Goal: Transaction & Acquisition: Purchase product/service

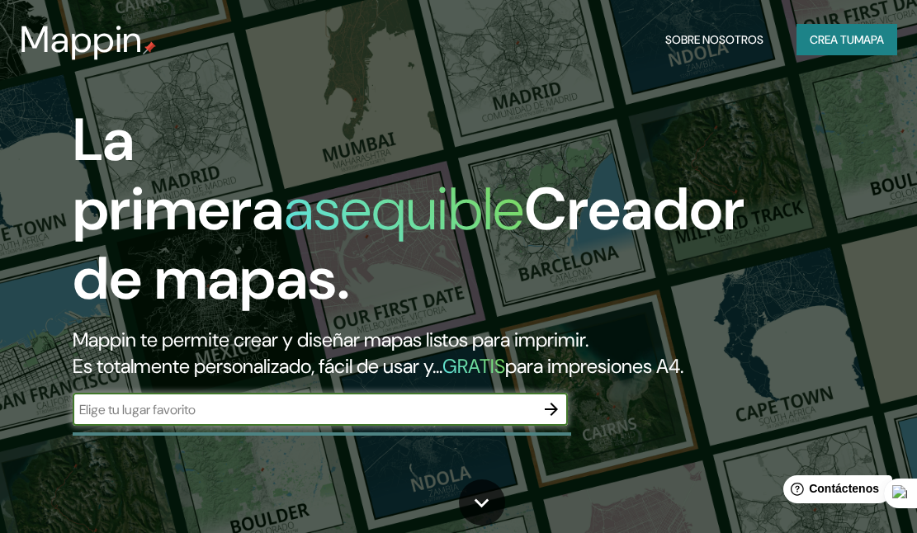
click at [553, 399] on icon "button" at bounding box center [551, 409] width 20 height 20
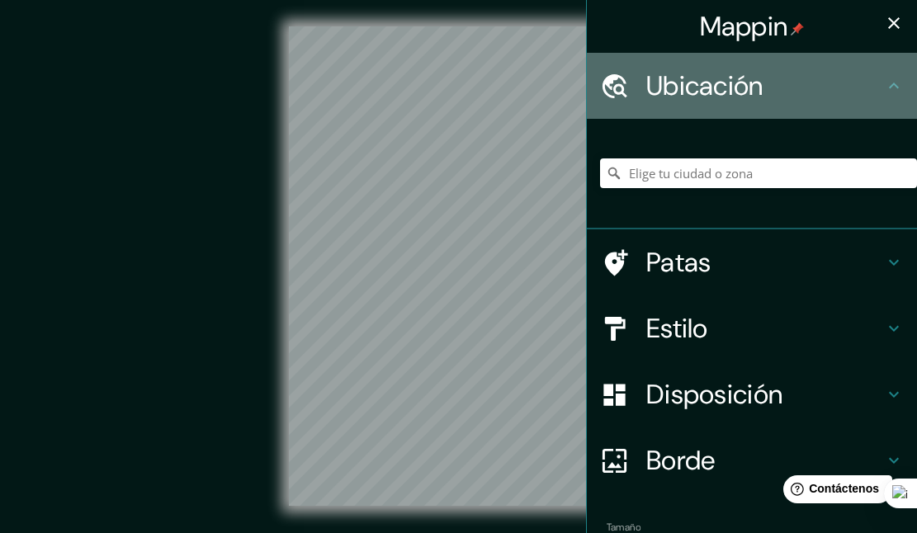
click at [711, 86] on font "Ubicación" at bounding box center [704, 85] width 117 height 35
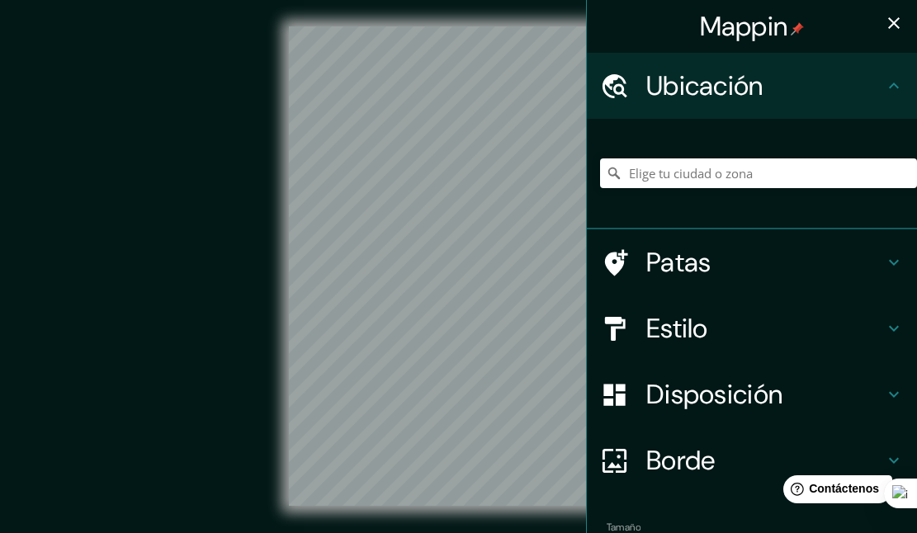
click at [687, 319] on font "Estilo" at bounding box center [677, 328] width 62 height 35
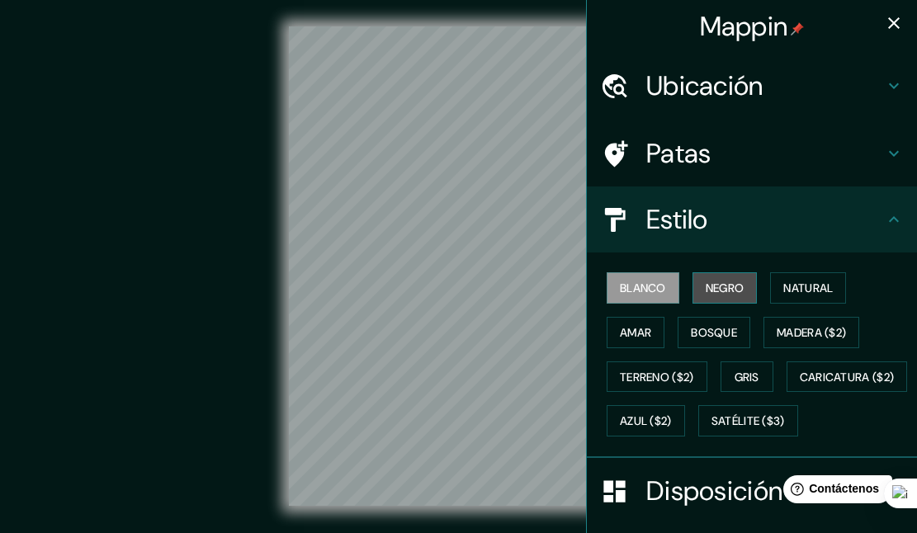
click at [718, 290] on font "Negro" at bounding box center [725, 288] width 39 height 15
click at [659, 286] on font "Blanco" at bounding box center [643, 288] width 46 height 15
click at [816, 291] on font "Natural" at bounding box center [808, 288] width 50 height 15
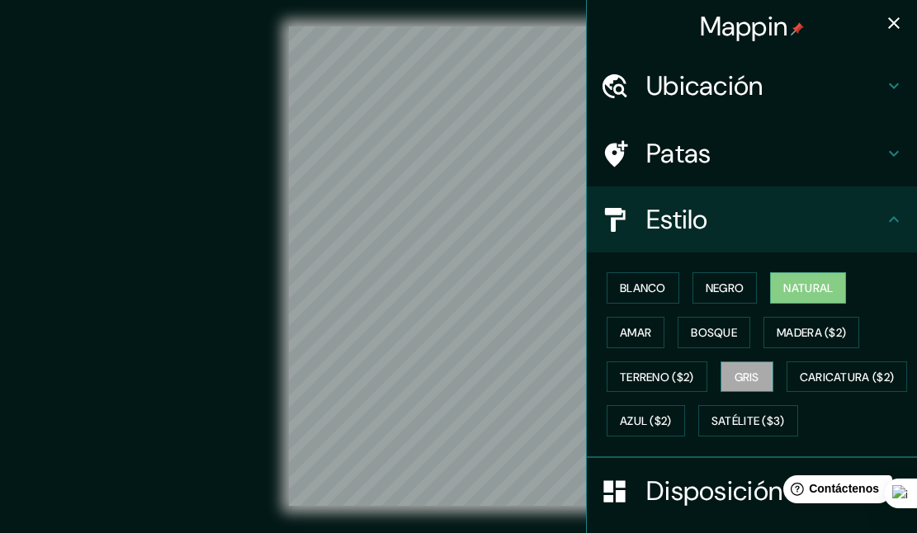
click at [750, 378] on font "Gris" at bounding box center [746, 377] width 25 height 15
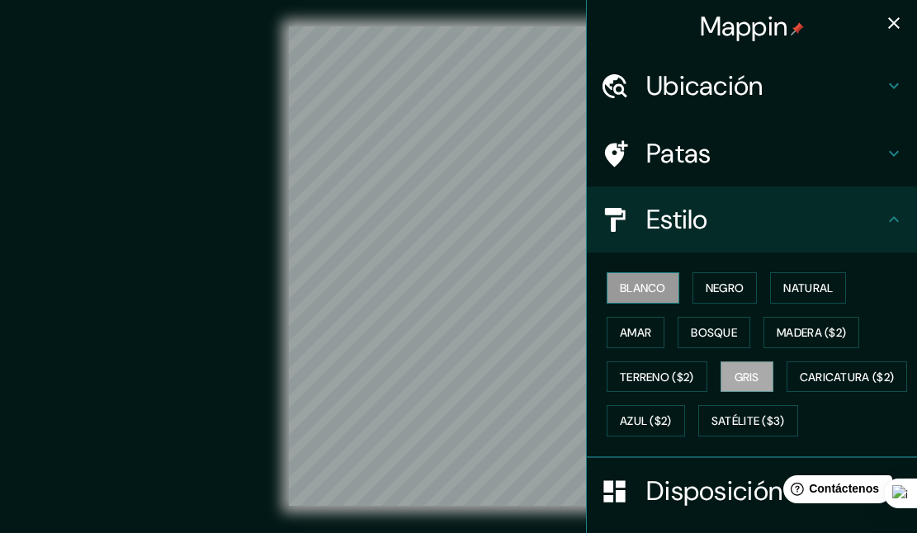
click at [657, 285] on font "Blanco" at bounding box center [643, 288] width 46 height 15
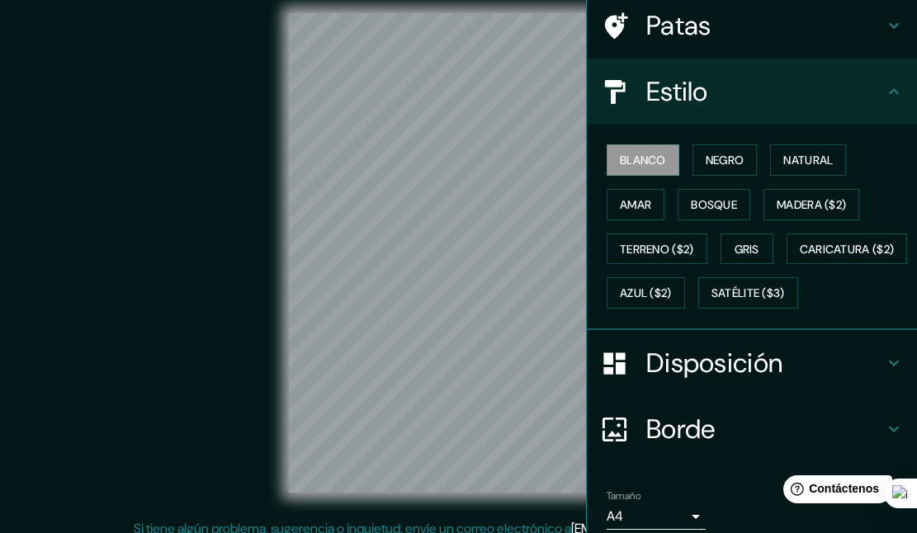
scroll to position [131, 0]
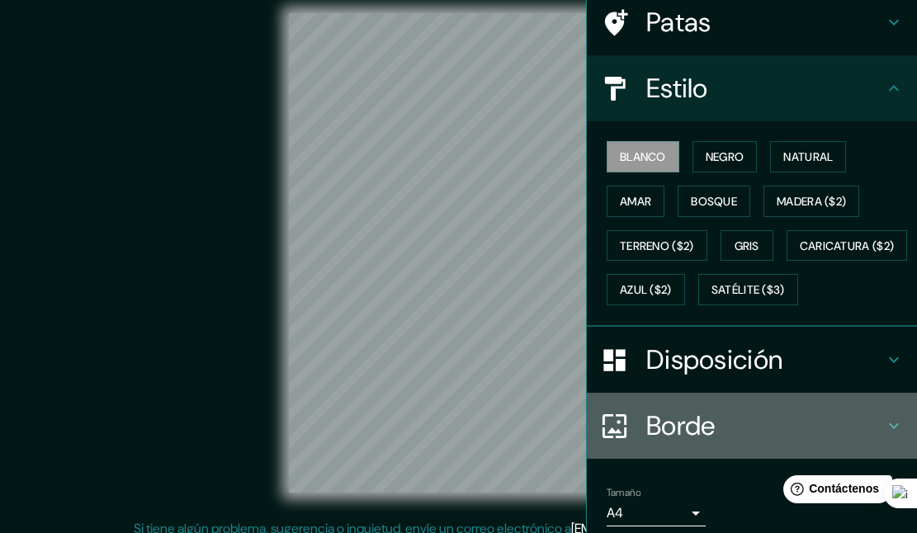
click at [711, 443] on font "Borde" at bounding box center [680, 425] width 69 height 35
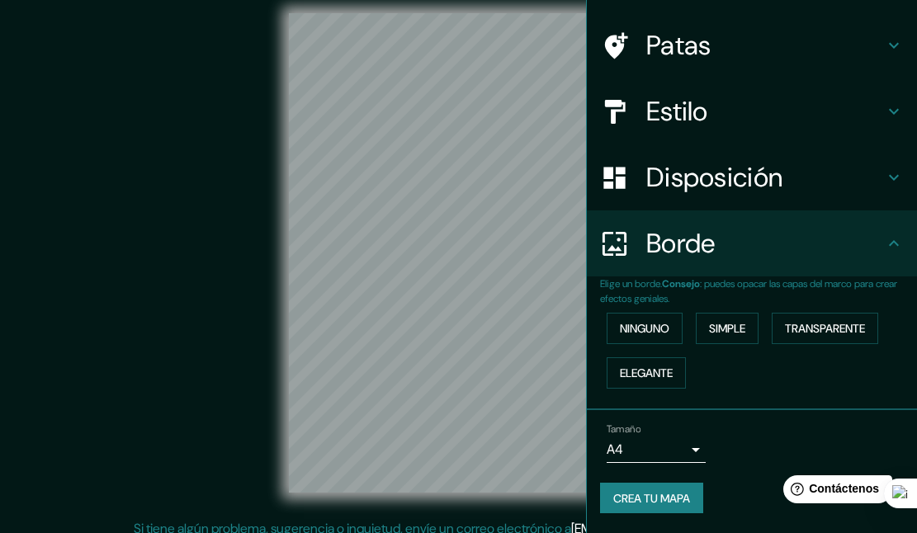
scroll to position [108, 0]
click at [652, 383] on button "Elegante" at bounding box center [646, 372] width 79 height 31
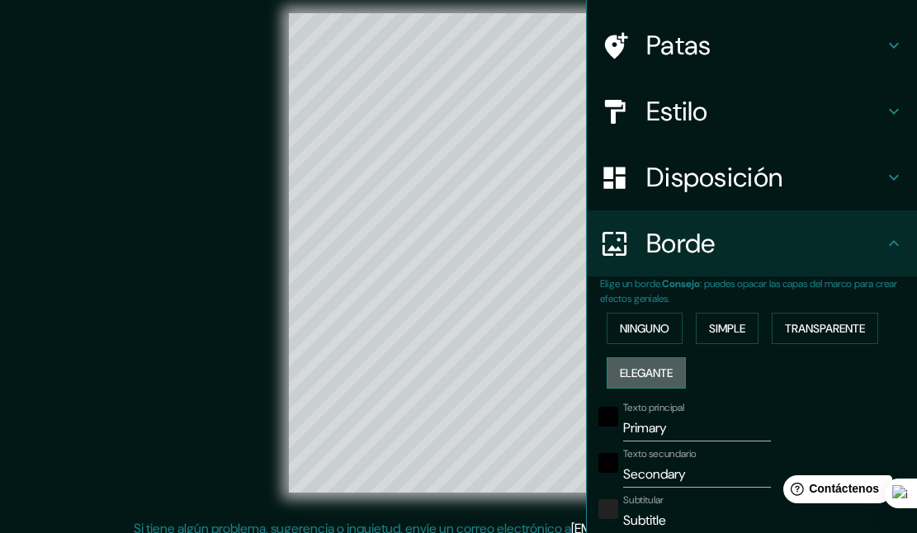
click at [654, 375] on font "Elegante" at bounding box center [646, 373] width 53 height 15
type input "164"
type input "33"
type input "16"
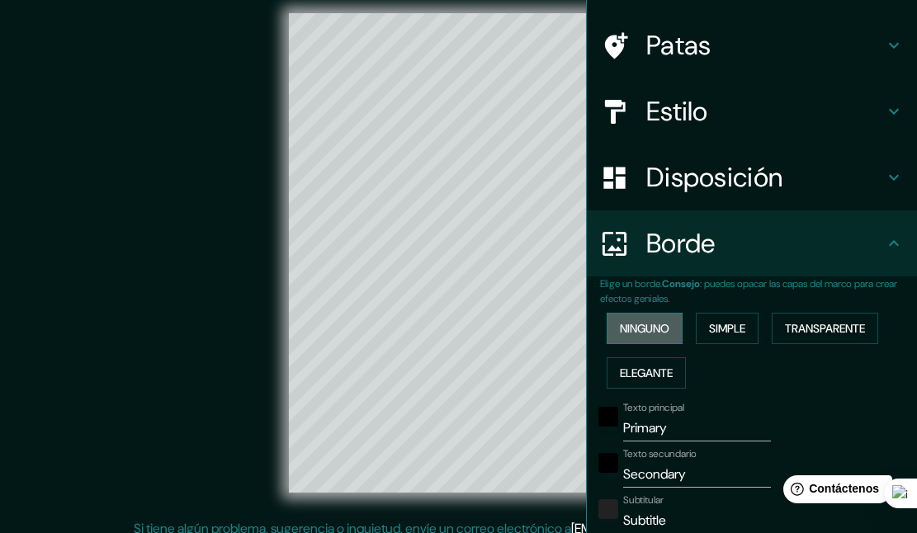
click at [658, 327] on font "Ninguno" at bounding box center [645, 328] width 50 height 15
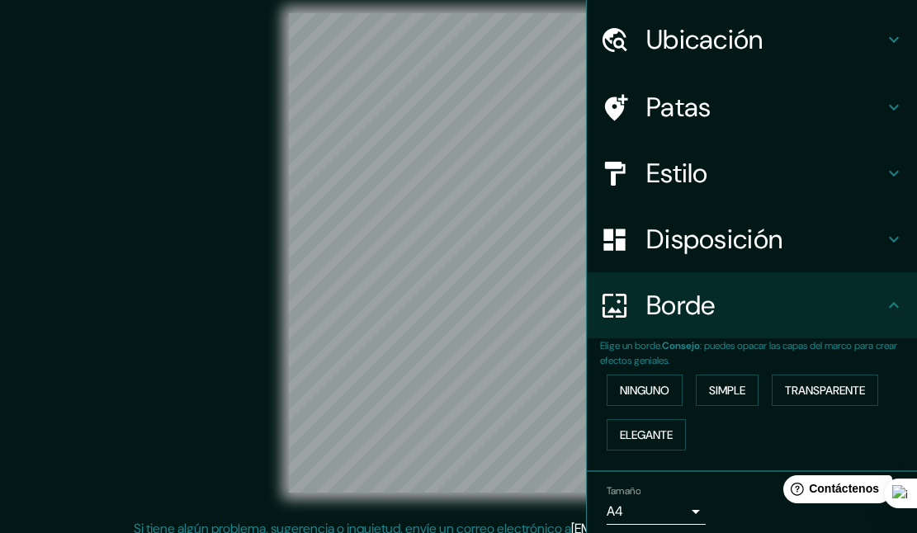
scroll to position [0, 0]
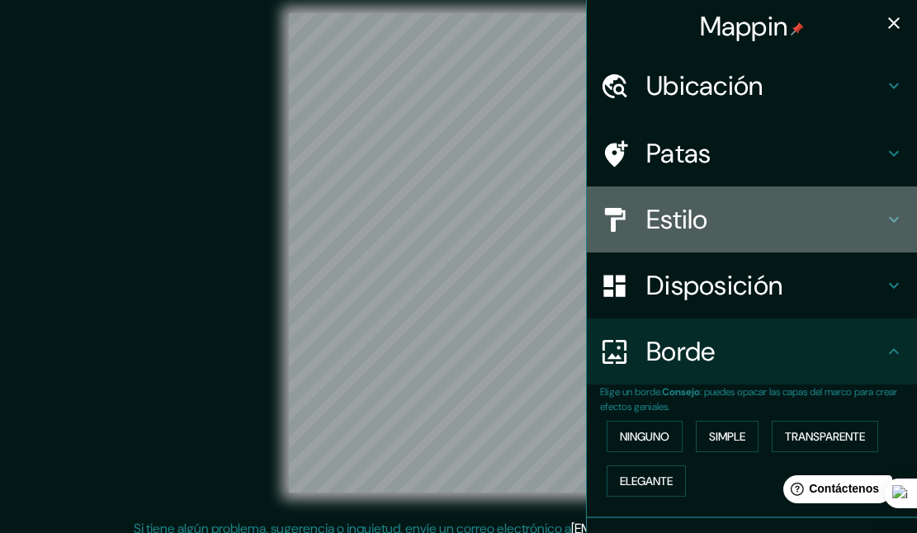
click at [706, 216] on font "Estilo" at bounding box center [677, 219] width 62 height 35
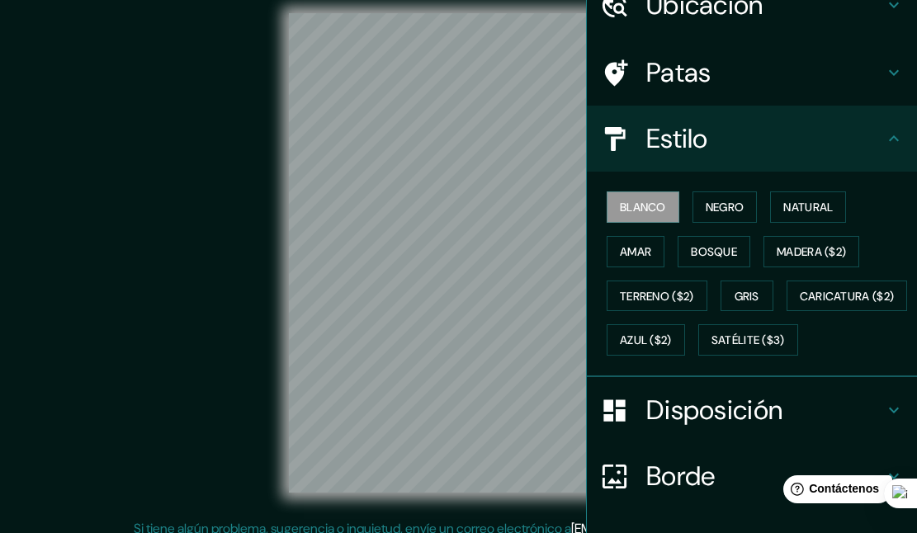
scroll to position [50, 0]
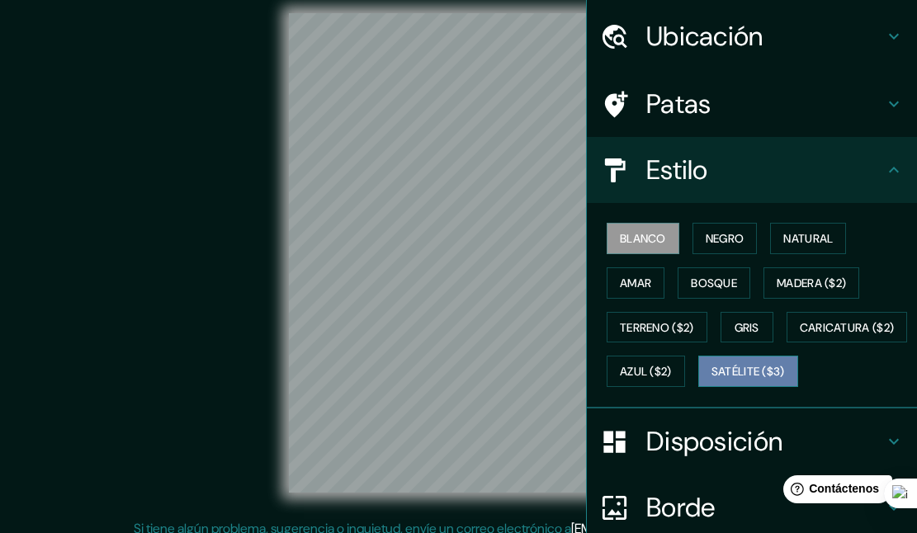
click at [711, 380] on font "Satélite ($3)" at bounding box center [747, 372] width 73 height 15
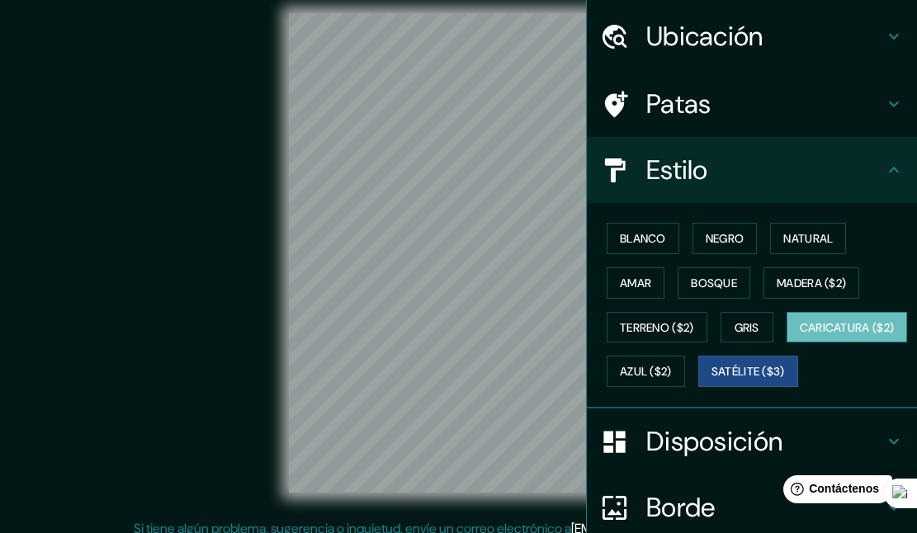
click at [800, 335] on font "Caricatura ($2)" at bounding box center [847, 327] width 95 height 15
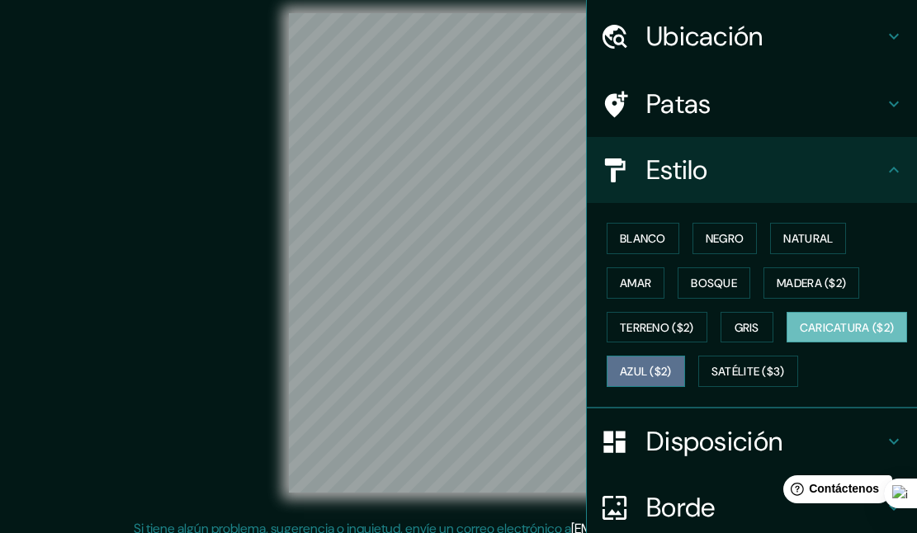
click at [672, 377] on font "Azul ($2)" at bounding box center [646, 372] width 52 height 15
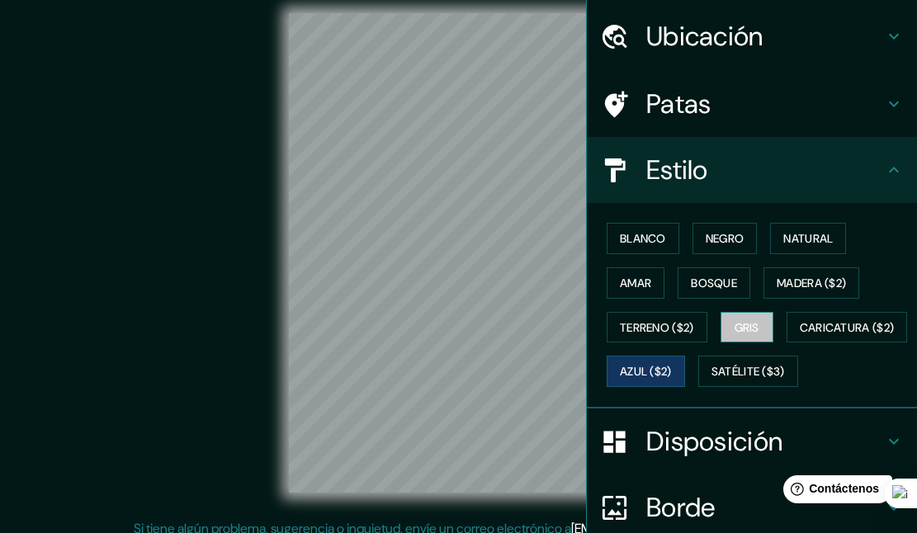
click at [747, 333] on font "Gris" at bounding box center [746, 327] width 25 height 15
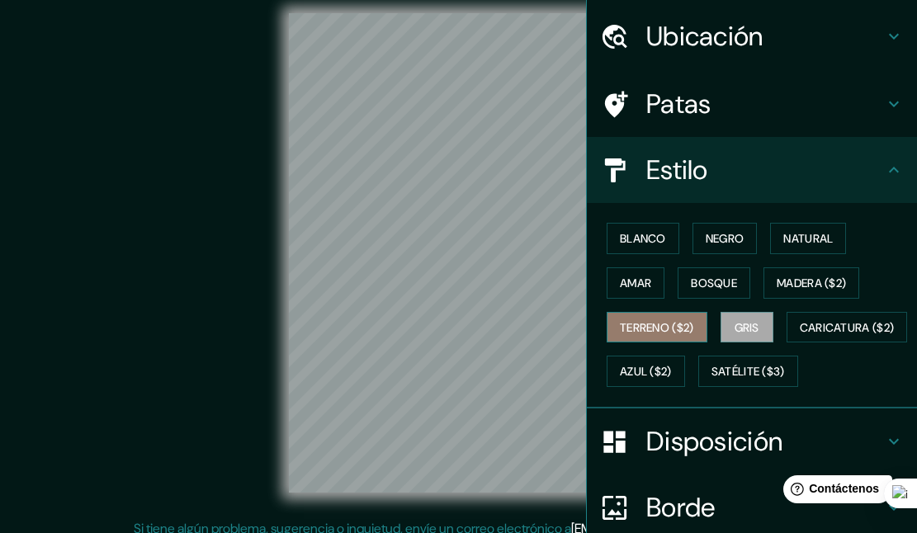
click at [683, 328] on font "Terreno ($2)" at bounding box center [657, 327] width 74 height 15
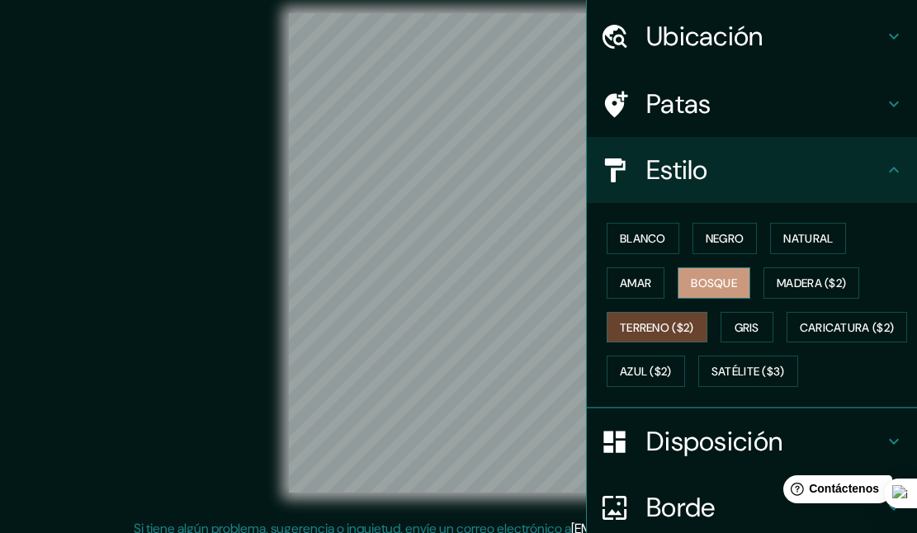
click at [743, 285] on button "Bosque" at bounding box center [714, 282] width 73 height 31
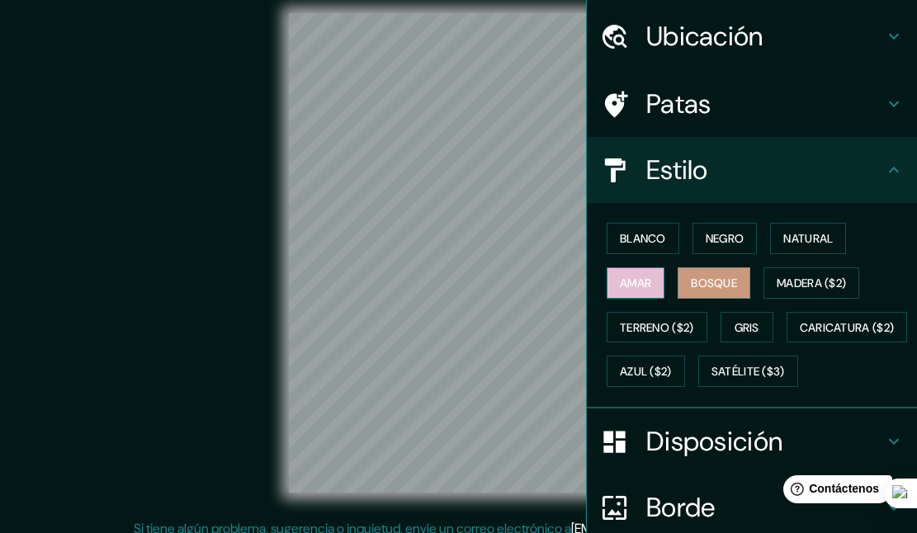
click at [661, 286] on button "Amar" at bounding box center [636, 282] width 58 height 31
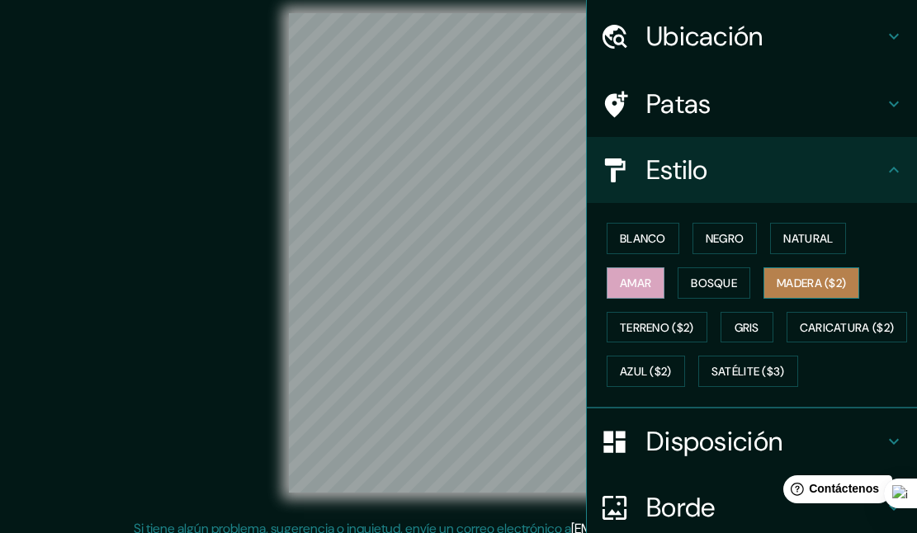
click at [796, 293] on button "Madera ($2)" at bounding box center [811, 282] width 96 height 31
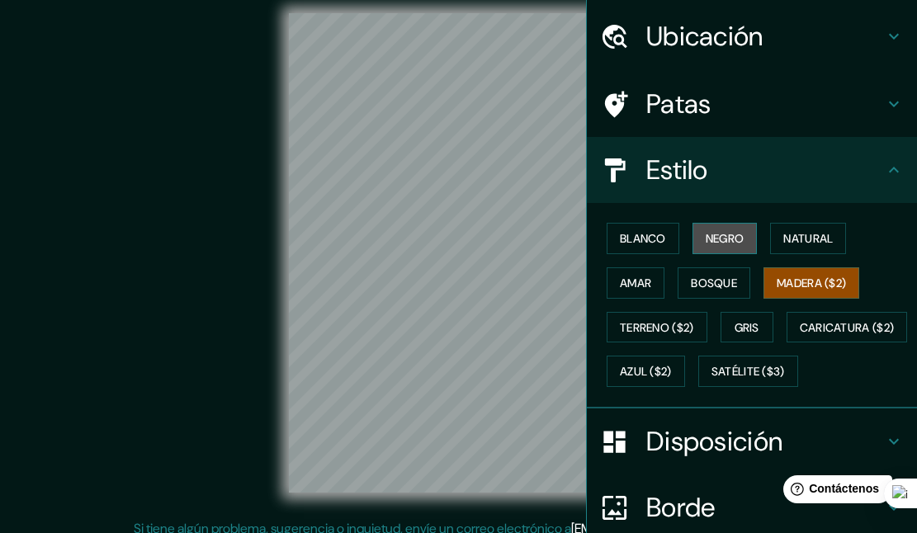
click at [722, 248] on font "Negro" at bounding box center [725, 238] width 39 height 21
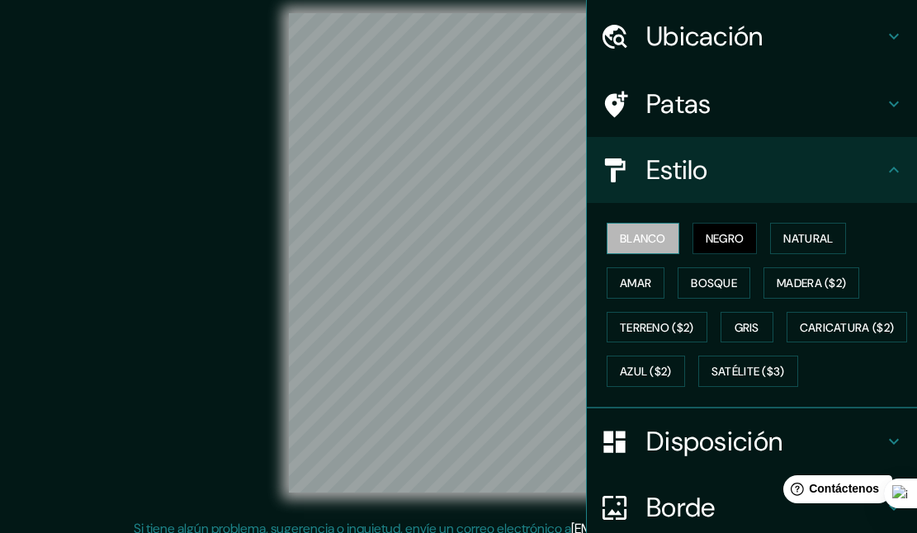
click at [657, 235] on font "Blanco" at bounding box center [643, 238] width 46 height 15
click at [737, 235] on font "Negro" at bounding box center [725, 238] width 39 height 15
click at [772, 319] on button "Gris" at bounding box center [746, 327] width 53 height 31
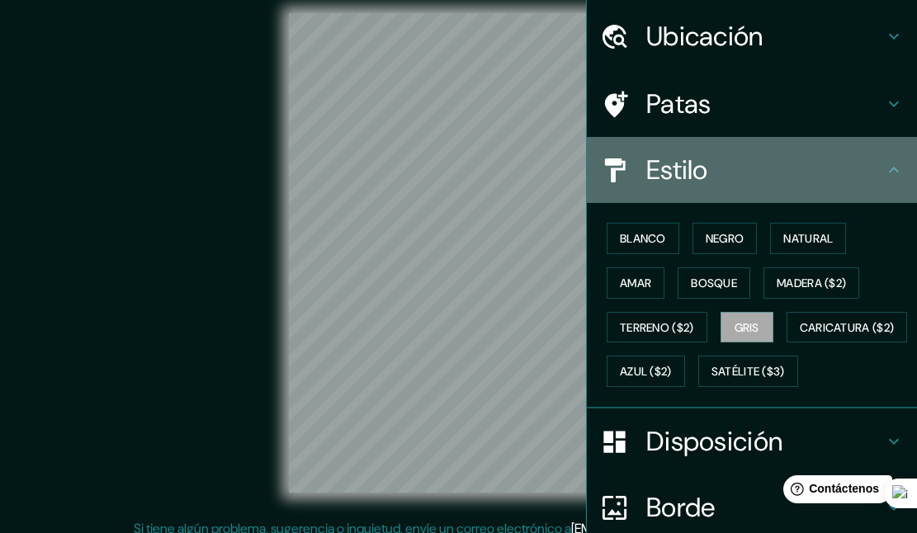
click at [665, 158] on font "Estilo" at bounding box center [677, 170] width 62 height 35
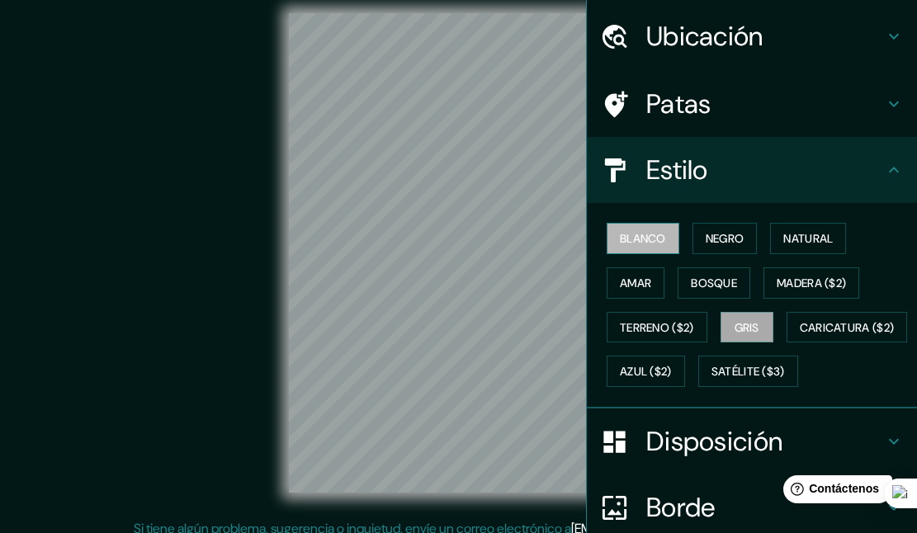
click at [642, 249] on button "Blanco" at bounding box center [643, 238] width 73 height 31
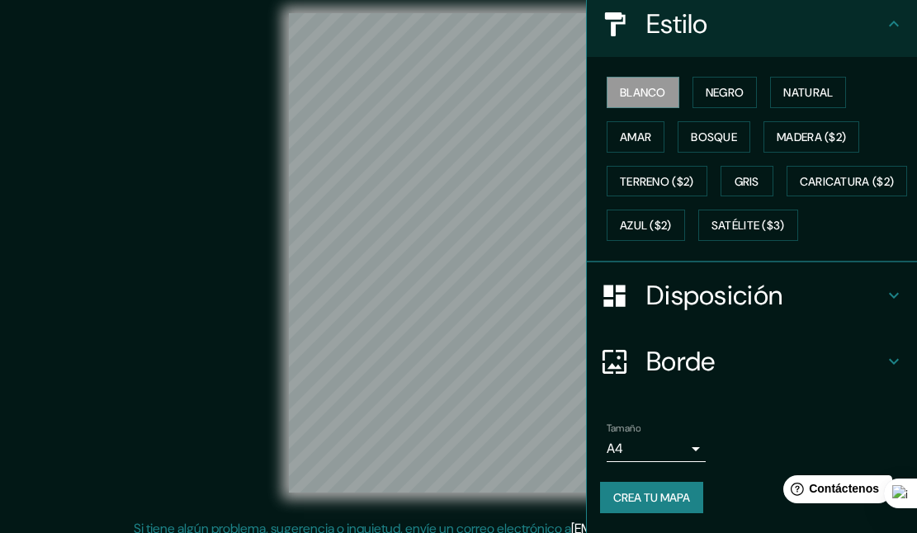
scroll to position [239, 0]
click at [639, 451] on body "Mappin Ubicación Patas Estilo Blanco Negro Natural [PERSON_NAME] ($2) Terreno (…" at bounding box center [458, 253] width 917 height 533
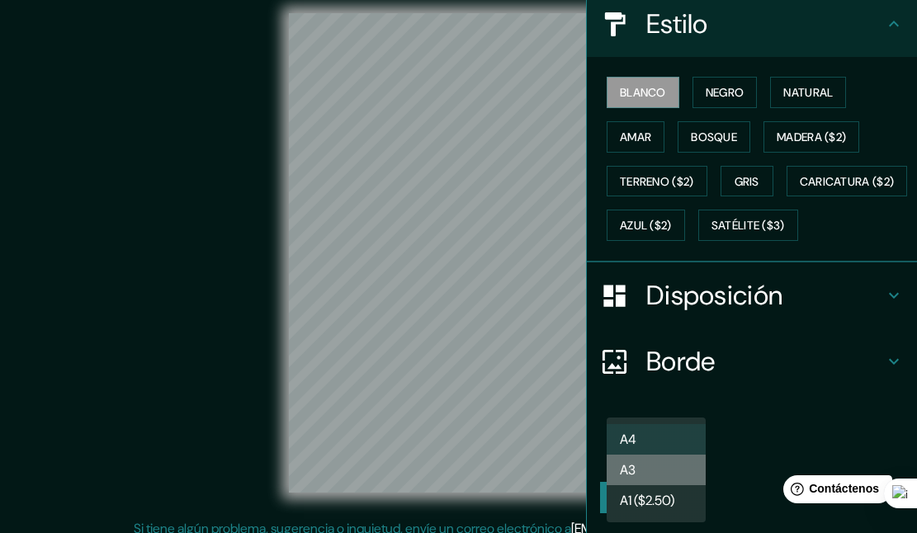
click at [649, 475] on li "A3" at bounding box center [656, 470] width 99 height 31
click at [666, 456] on body "Mappin Ubicación Patas Estilo Blanco Negro Natural [PERSON_NAME] ($2) Terreno (…" at bounding box center [458, 253] width 917 height 533
click at [656, 444] on li "A4" at bounding box center [656, 439] width 99 height 31
type input "single"
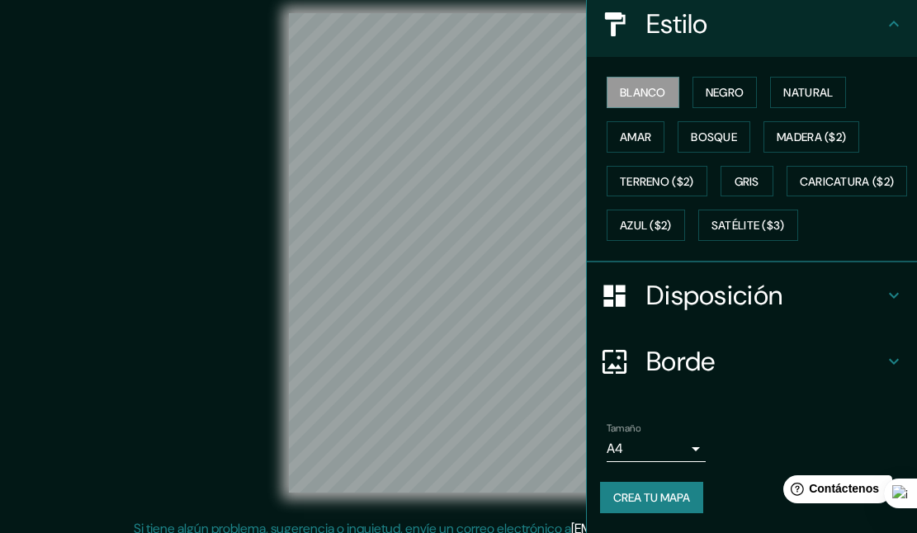
click at [644, 505] on font "Crea tu mapa" at bounding box center [651, 497] width 77 height 15
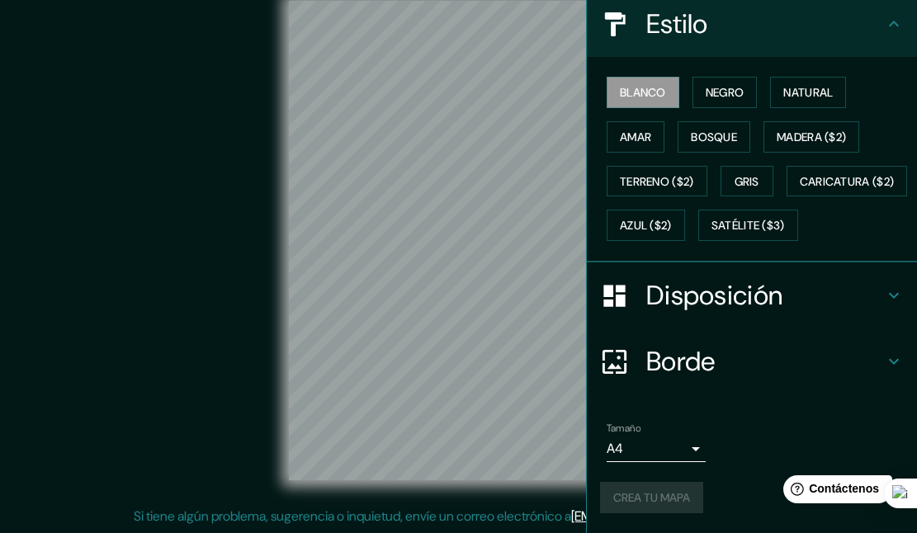
click at [726, 371] on h4 "Borde" at bounding box center [765, 361] width 238 height 33
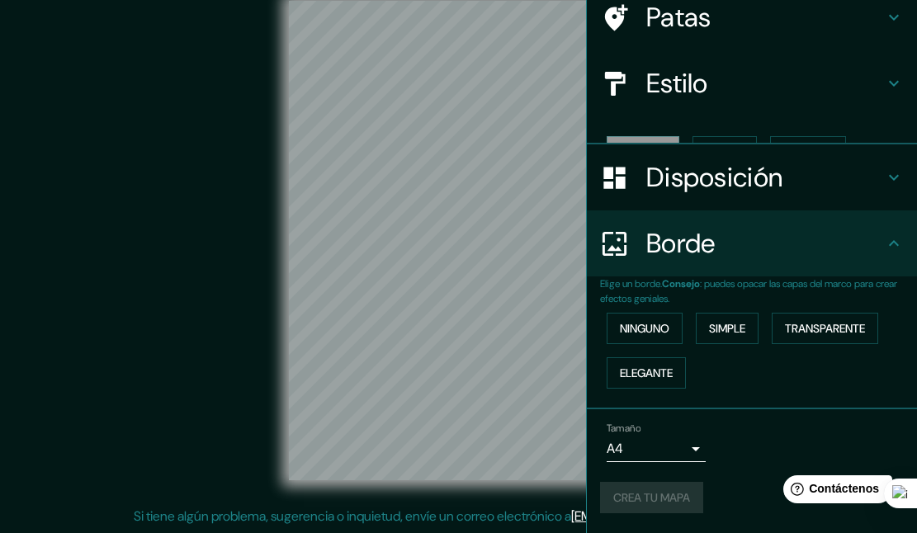
scroll to position [108, 0]
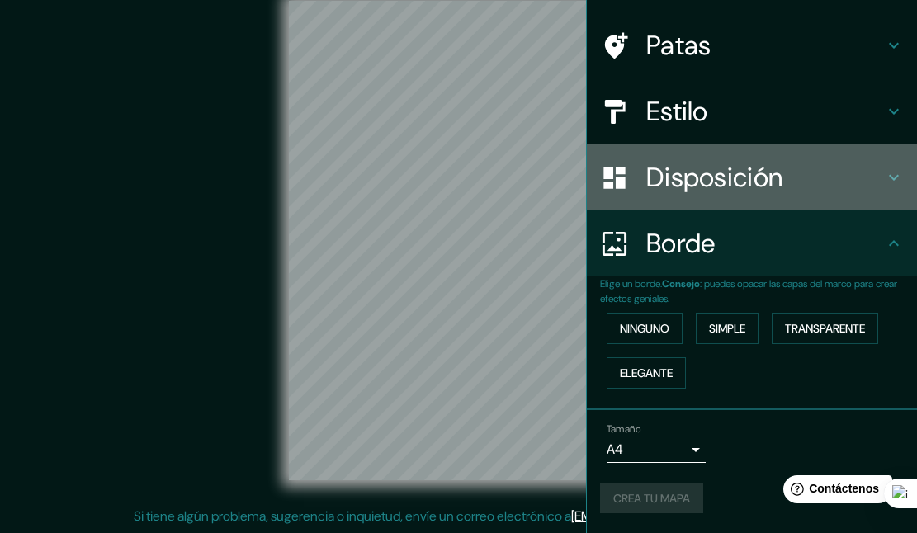
click at [744, 184] on font "Disposición" at bounding box center [714, 177] width 136 height 35
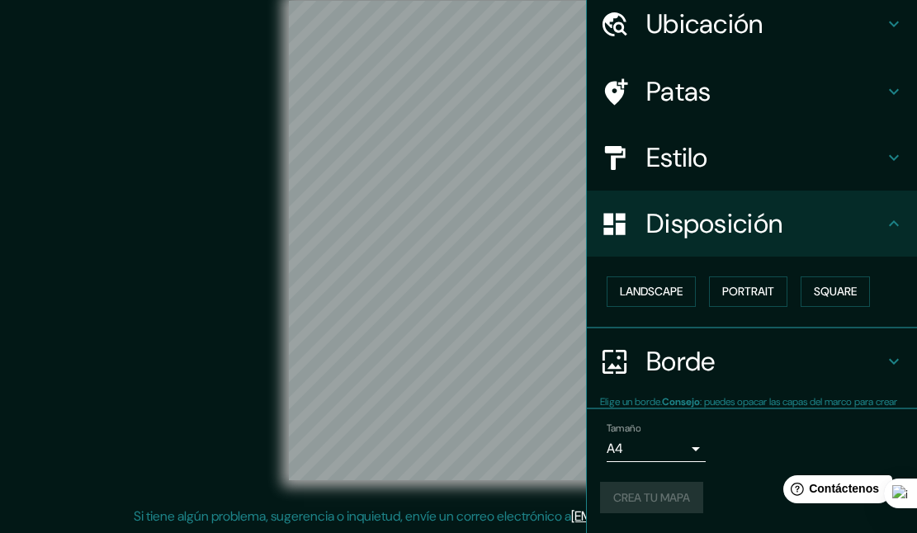
scroll to position [62, 0]
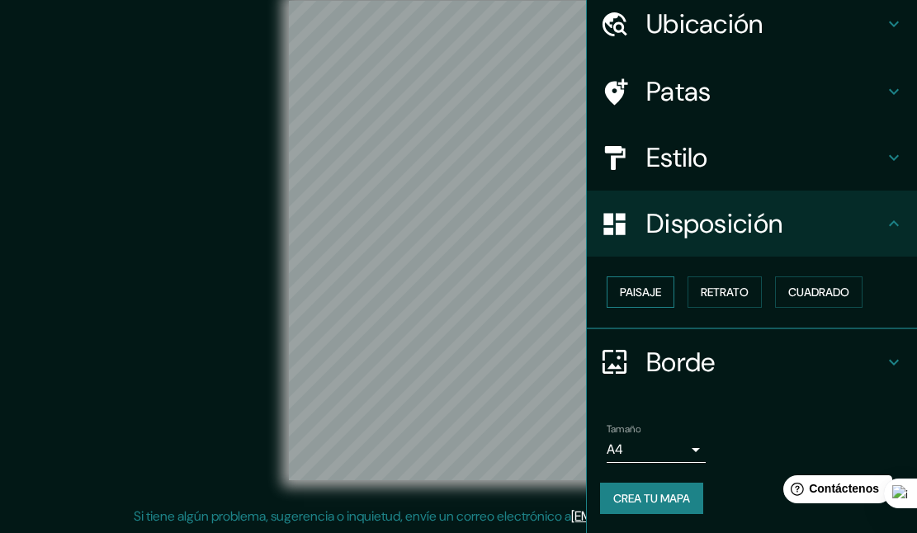
click at [667, 292] on button "Paisaje" at bounding box center [641, 291] width 68 height 31
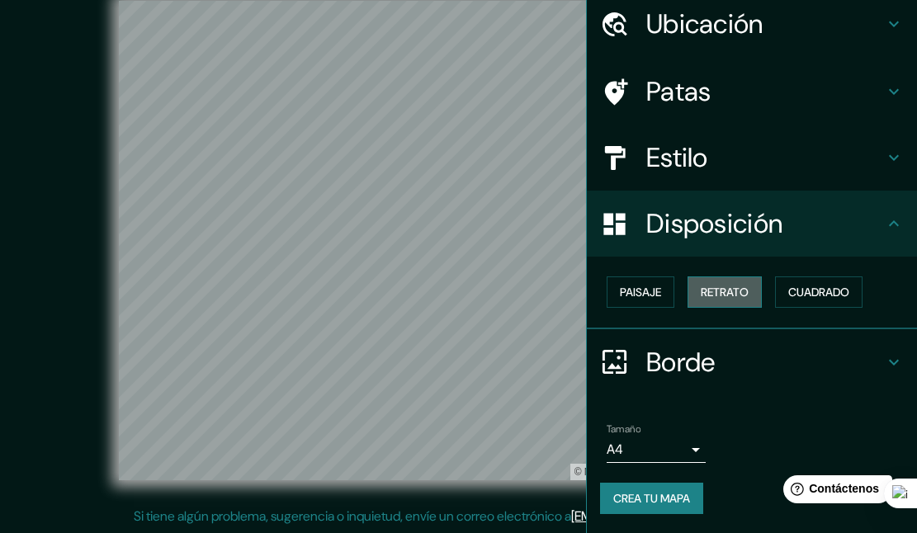
click at [730, 300] on font "Retrato" at bounding box center [725, 291] width 48 height 21
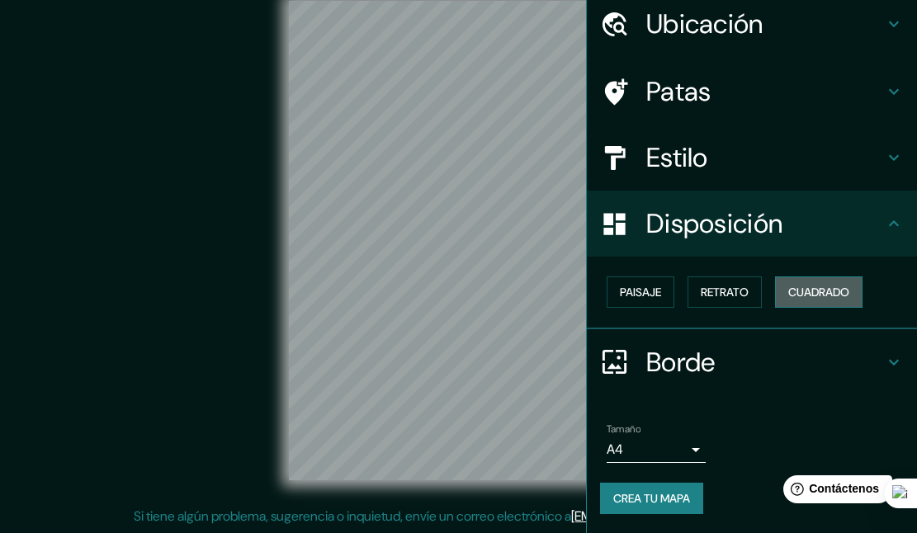
click at [820, 290] on font "Cuadrado" at bounding box center [818, 292] width 61 height 15
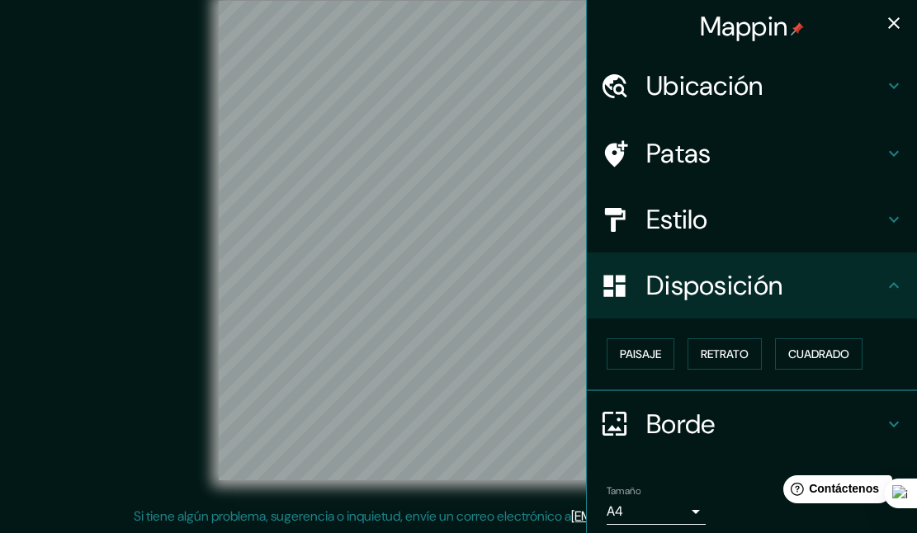
scroll to position [0, 0]
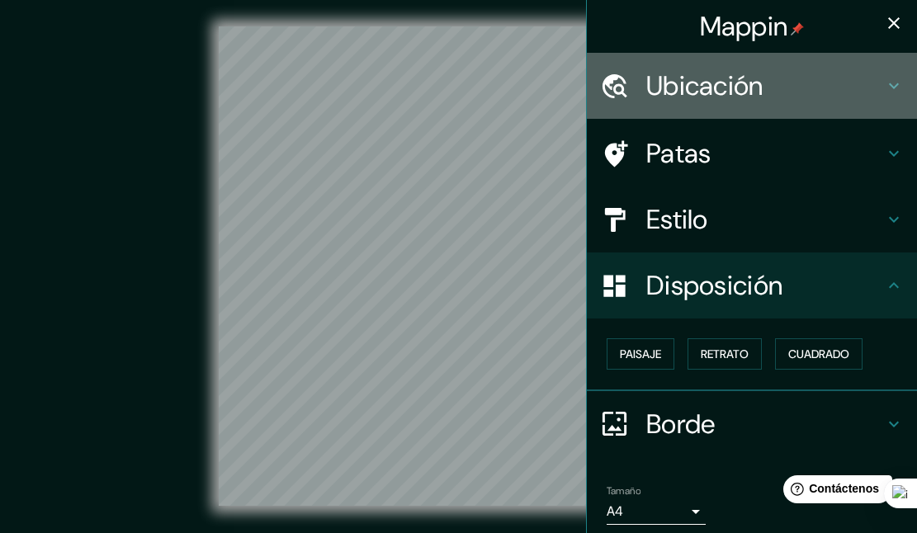
click at [744, 95] on font "Ubicación" at bounding box center [704, 85] width 117 height 35
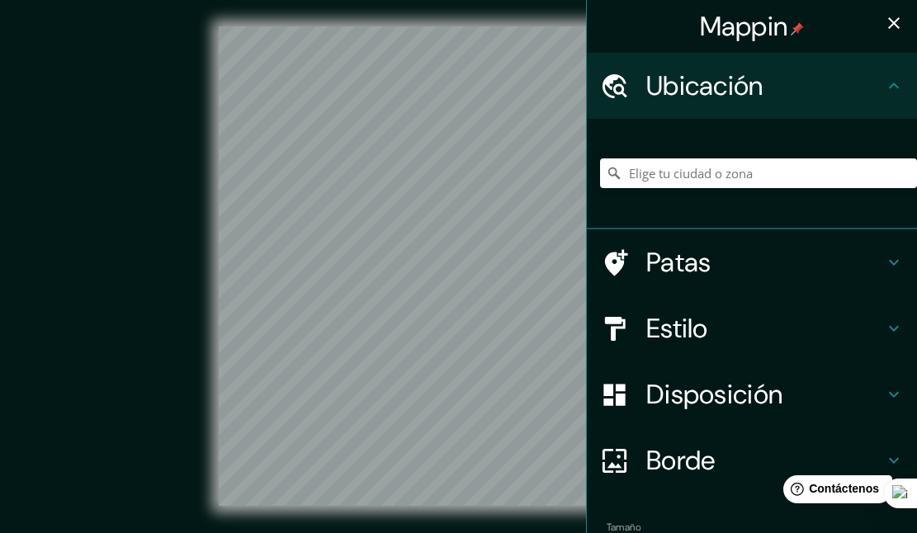
click at [735, 73] on font "Ubicación" at bounding box center [704, 85] width 117 height 35
click at [688, 252] on font "Patas" at bounding box center [678, 262] width 65 height 35
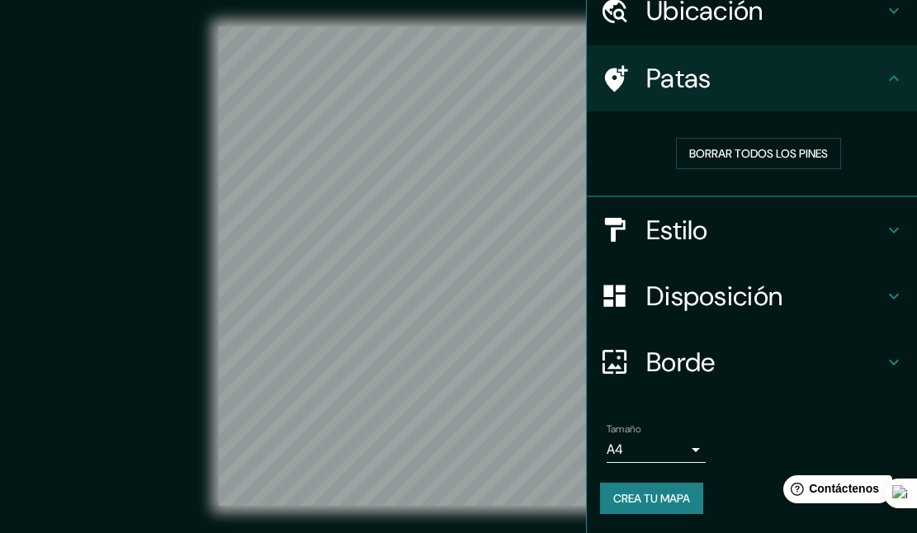
scroll to position [26, 0]
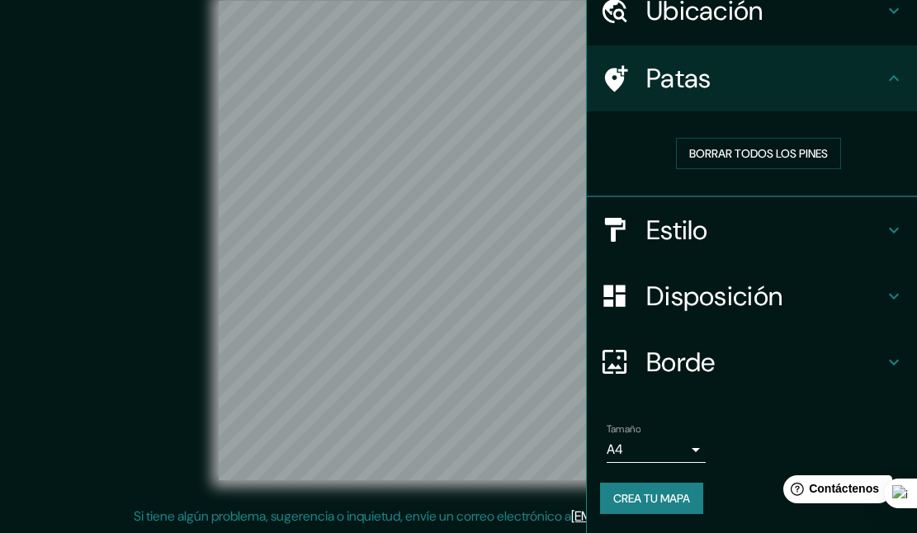
click at [629, 496] on font "Crea tu mapa" at bounding box center [651, 498] width 77 height 15
click at [630, 497] on div "Crea tu mapa" at bounding box center [752, 498] width 304 height 31
click at [627, 497] on div "Crea tu mapa" at bounding box center [752, 498] width 304 height 31
click at [625, 497] on div "Crea tu mapa" at bounding box center [752, 498] width 304 height 31
